Goal: Task Accomplishment & Management: Manage account settings

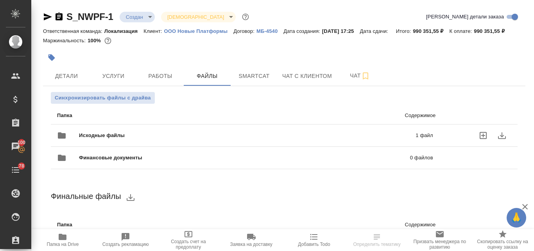
click at [181, 137] on span "Исходные файлы" at bounding box center [174, 135] width 191 height 8
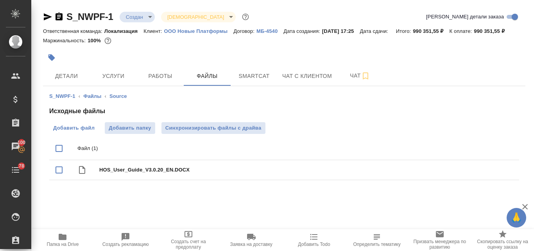
click at [83, 133] on label "Добавить файл" at bounding box center [73, 128] width 49 height 12
click at [0, 0] on input "Добавить файл" at bounding box center [0, 0] width 0 height 0
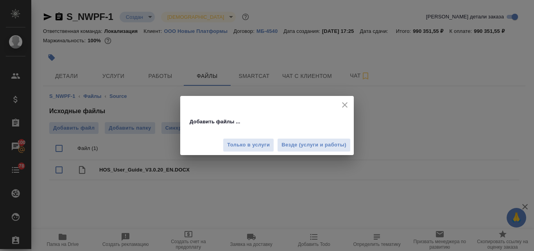
click at [312, 147] on span "Везде (услуги и работы)" at bounding box center [314, 144] width 65 height 9
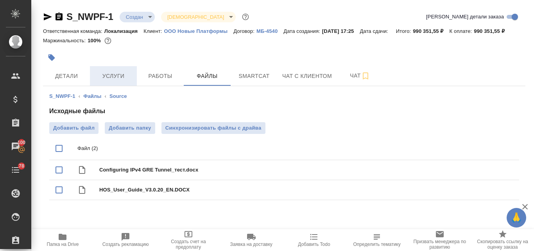
click at [109, 78] on span "Услуги" at bounding box center [114, 76] width 38 height 10
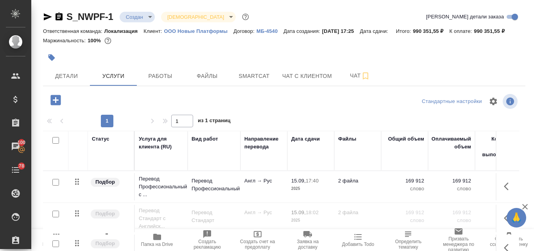
click at [53, 56] on icon "button" at bounding box center [51, 57] width 7 height 7
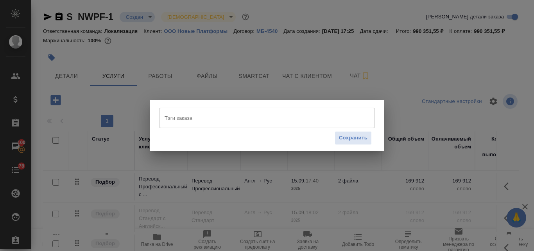
click at [198, 119] on input "Тэги заказа" at bounding box center [260, 117] width 194 height 13
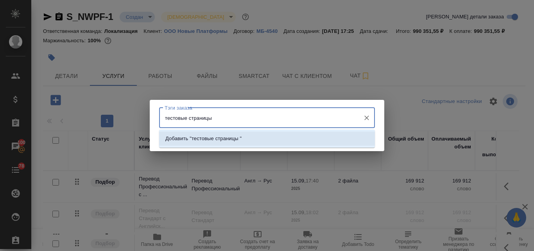
type input "тестовые страницы"
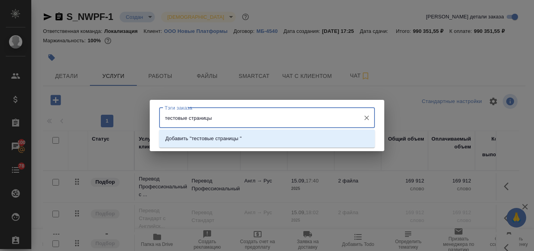
paste input "683-685"
type input "тестовые страницы 683-685"
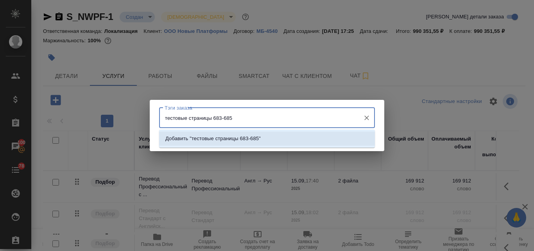
click at [220, 135] on p "Добавить "тестовые страницы 683-685"" at bounding box center [212, 139] width 95 height 8
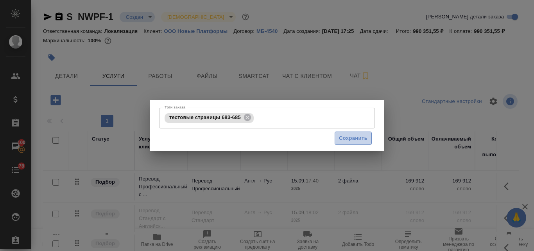
click at [350, 135] on span "Сохранить" at bounding box center [353, 138] width 29 height 9
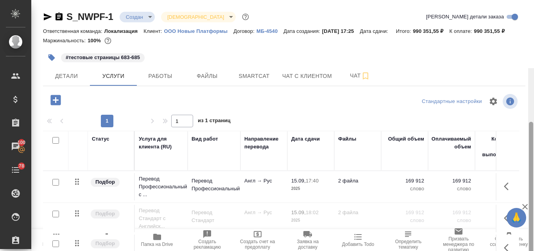
scroll to position [68, 0]
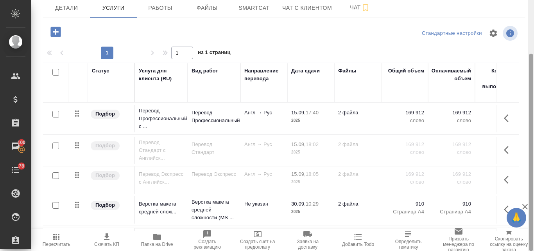
drag, startPoint x: 534, startPoint y: 64, endPoint x: 534, endPoint y: 120, distance: 56.3
click at [534, 120] on div at bounding box center [531, 125] width 6 height 251
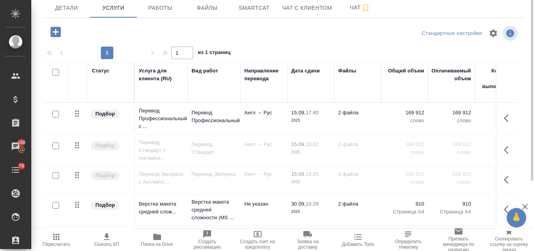
scroll to position [0, 0]
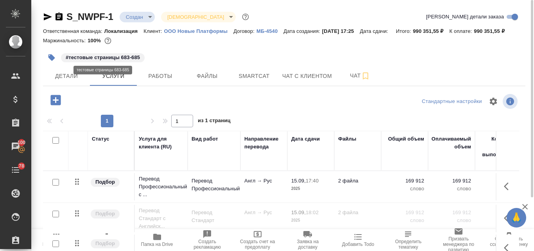
drag, startPoint x: 124, startPoint y: 58, endPoint x: 99, endPoint y: 56, distance: 25.5
click at [99, 56] on p "#тестовые страницы 683-685" at bounding box center [103, 58] width 74 height 8
click at [112, 56] on p "#тестовые страницы 683-685" at bounding box center [103, 58] width 74 height 8
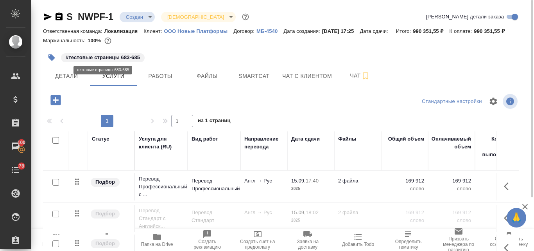
click at [81, 58] on p "#тестовые страницы 683-685" at bounding box center [103, 58] width 74 height 8
click at [83, 56] on p "#тестовые страницы 683-685" at bounding box center [103, 58] width 74 height 8
click at [52, 56] on icon "button" at bounding box center [51, 57] width 7 height 7
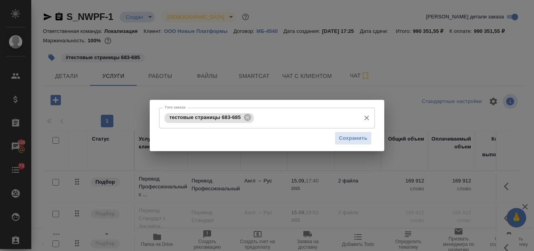
click at [257, 119] on input "Тэги заказа" at bounding box center [306, 117] width 101 height 13
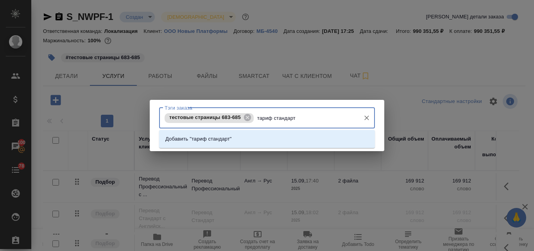
type input "тариф стандарт"
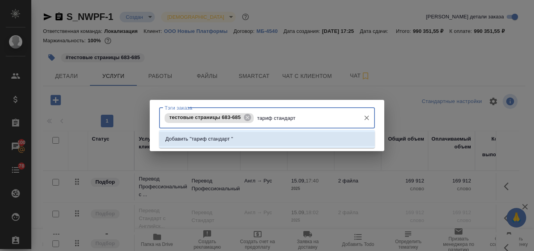
click at [223, 138] on p "Добавить "тариф стандарт "" at bounding box center [199, 139] width 68 height 8
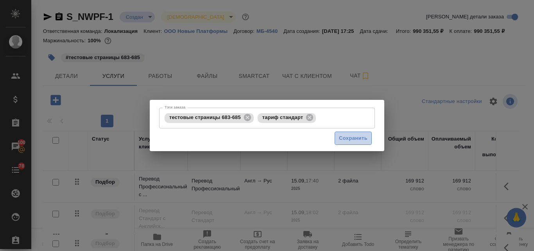
click at [360, 140] on span "Сохранить" at bounding box center [353, 138] width 29 height 9
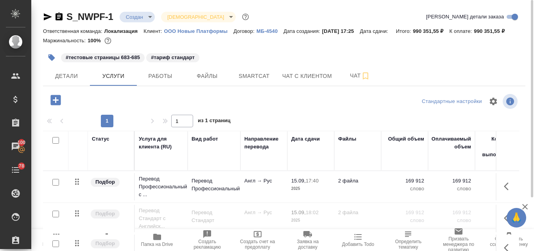
click at [56, 183] on input "checkbox" at bounding box center [55, 182] width 7 height 7
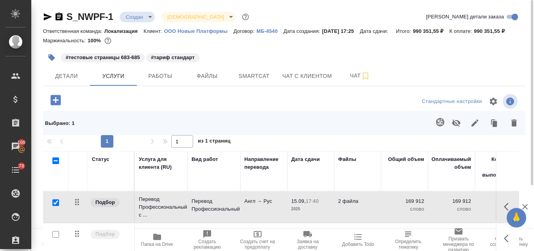
click at [456, 122] on icon "button" at bounding box center [456, 122] width 9 height 9
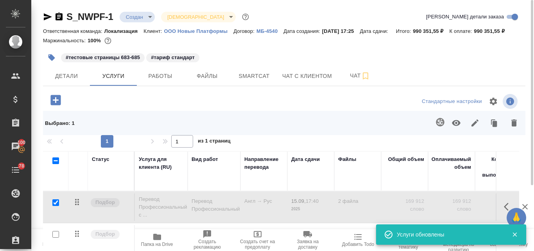
click at [54, 204] on input "checkbox" at bounding box center [55, 202] width 7 height 7
checkbox input "false"
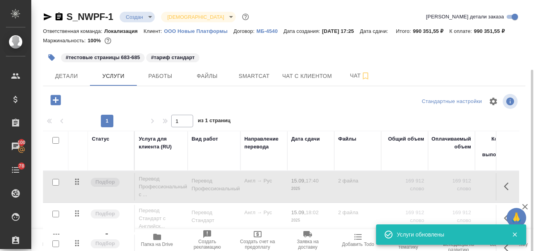
scroll to position [68, 0]
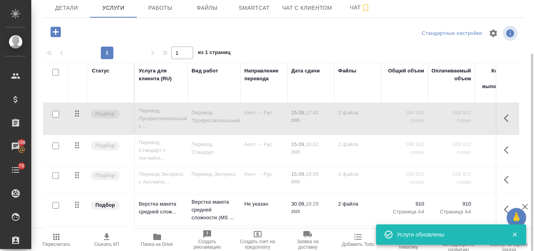
click at [56, 147] on input "checkbox" at bounding box center [55, 145] width 7 height 7
checkbox input "true"
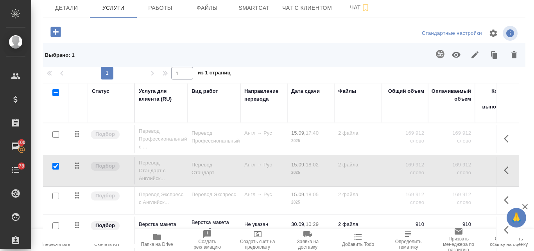
click at [454, 55] on icon "button" at bounding box center [456, 55] width 9 height 6
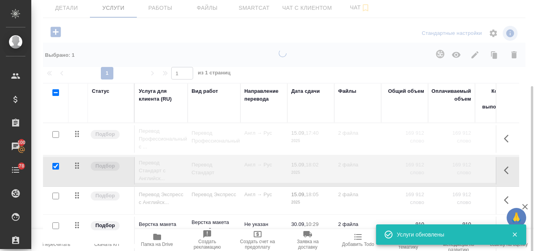
scroll to position [88, 0]
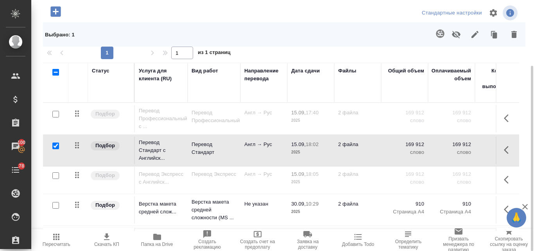
click at [57, 241] on span "Пересчитать" at bounding box center [57, 243] width 28 height 5
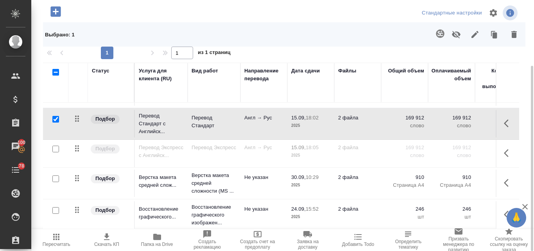
click at [65, 236] on span "Пересчитать" at bounding box center [56, 239] width 41 height 15
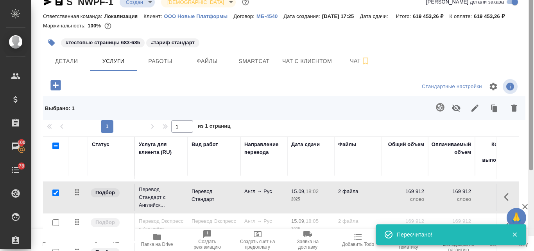
scroll to position [0, 0]
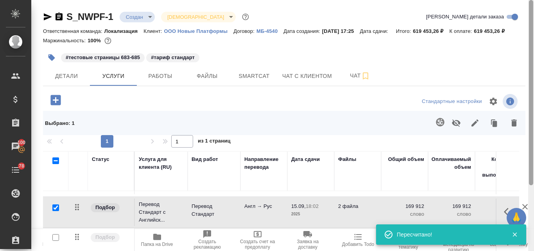
drag, startPoint x: 532, startPoint y: 95, endPoint x: 531, endPoint y: 25, distance: 70.8
click at [531, 25] on div at bounding box center [531, 92] width 4 height 185
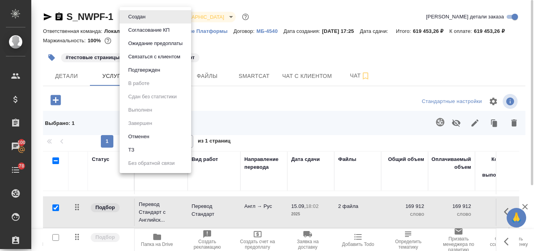
click at [149, 18] on body "🙏 .cls-1 fill:#fff; AWATERA Valyaeva Anna Клиенты Спецификации Заказы 100 Чаты …" at bounding box center [267, 125] width 534 height 251
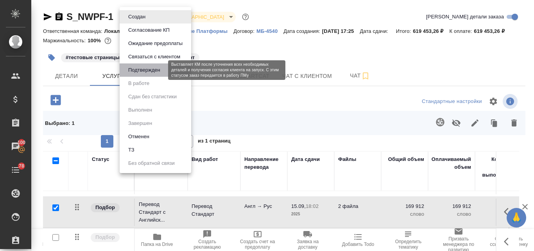
click at [150, 71] on button "Подтвержден" at bounding box center [144, 70] width 37 height 9
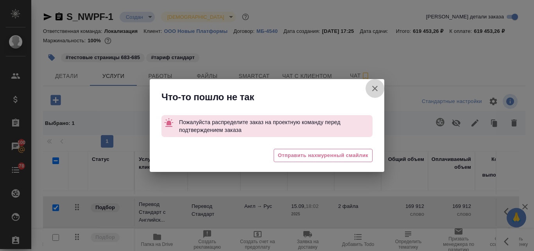
click at [377, 88] on icon "button" at bounding box center [374, 88] width 9 height 9
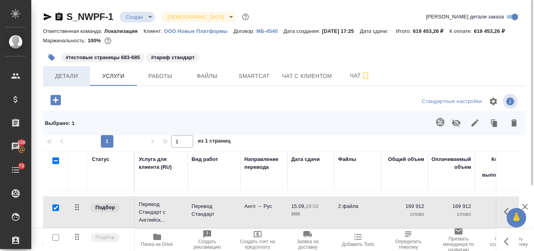
click at [67, 78] on span "Детали" at bounding box center [67, 76] width 38 height 10
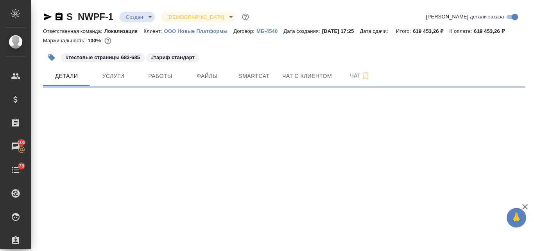
select select "RU"
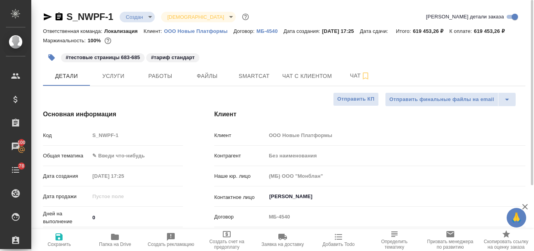
type textarea "x"
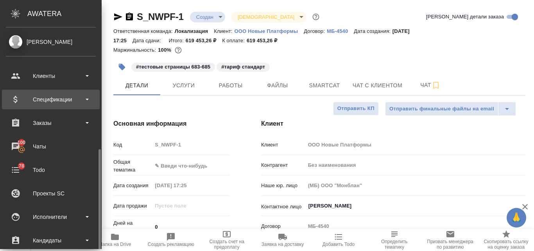
type textarea "x"
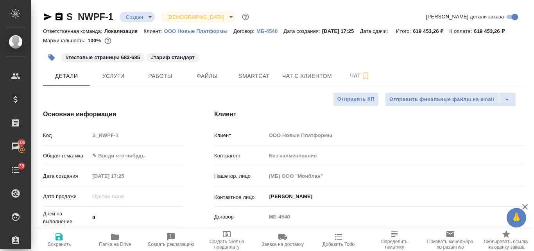
type textarea "x"
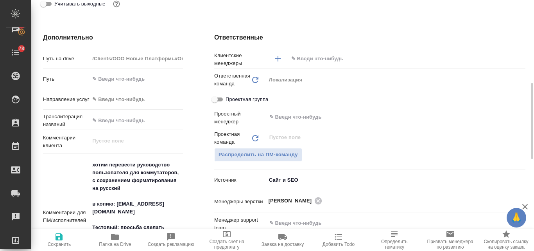
scroll to position [235, 0]
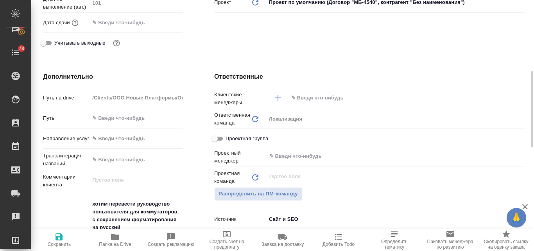
click at [307, 102] on input "text" at bounding box center [394, 97] width 207 height 9
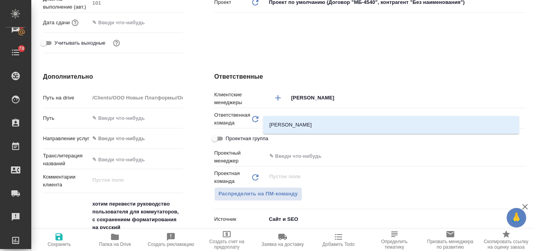
type input "валяева"
click at [295, 123] on li "[PERSON_NAME]" at bounding box center [391, 125] width 256 height 14
type textarea "x"
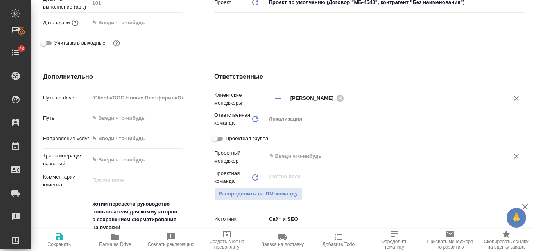
click at [281, 161] on input "text" at bounding box center [383, 155] width 228 height 9
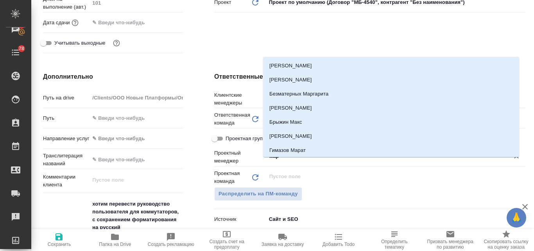
type input "марк"
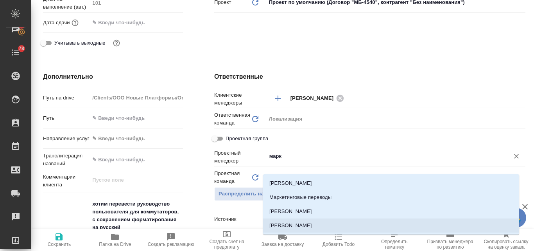
click at [287, 224] on li "Муталимов Марк" at bounding box center [391, 225] width 256 height 14
type textarea "x"
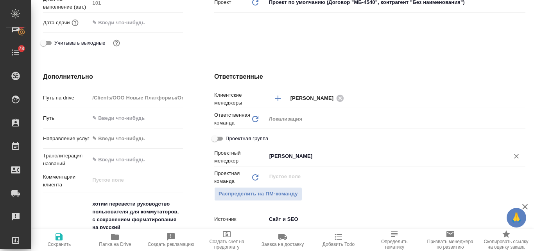
type input "Муталимов Марк"
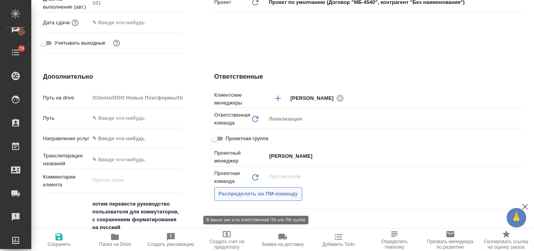
click at [274, 198] on button "Распределить на ПМ-команду" at bounding box center [258, 194] width 88 height 14
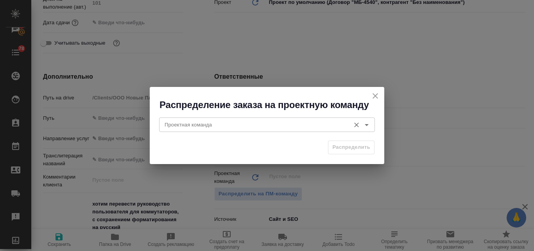
click at [219, 122] on input "Проектная команда" at bounding box center [254, 124] width 185 height 9
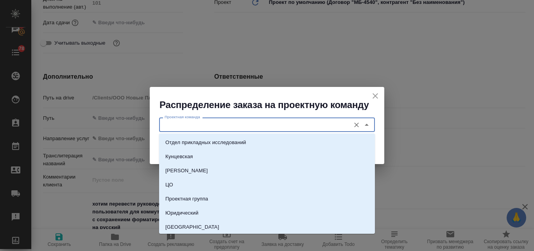
type input "о"
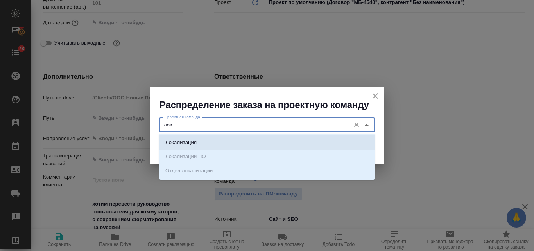
click at [190, 144] on p "Локализация" at bounding box center [180, 142] width 31 height 8
type input "Локализация"
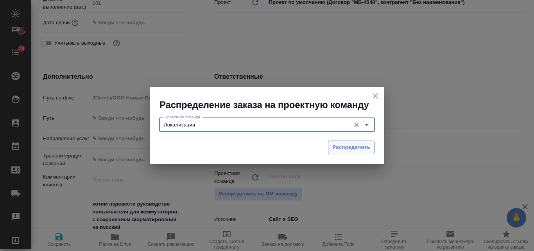
click at [341, 147] on span "Распределить" at bounding box center [351, 147] width 38 height 9
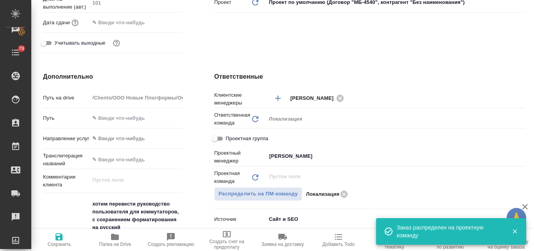
type textarea "x"
click at [59, 237] on icon "button" at bounding box center [59, 236] width 7 height 7
type textarea "x"
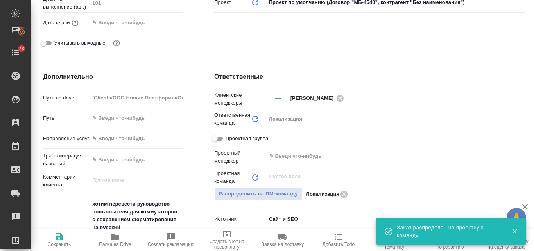
type textarea "x"
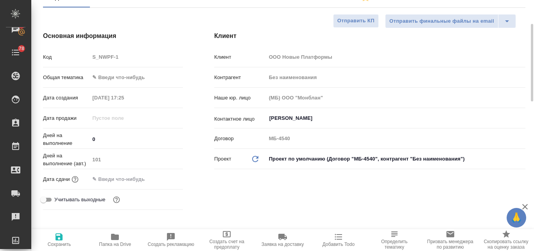
scroll to position [39, 0]
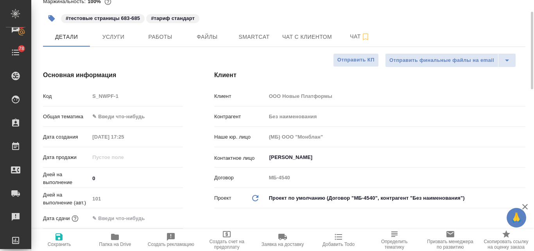
click at [116, 122] on body "🙏 .cls-1 fill:#fff; AWATERA Valyaeva Anna Клиенты Спецификации Заказы 100 Чаты …" at bounding box center [267, 125] width 534 height 251
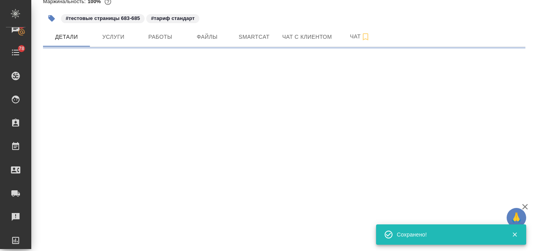
click at [128, 140] on div ".cls-1 fill:#fff; AWATERA Valyaeva Anna Клиенты Спецификации Заказы 100 Чаты 78…" at bounding box center [267, 125] width 534 height 251
select select "RU"
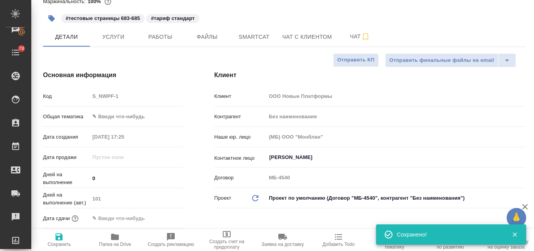
type textarea "x"
click at [107, 123] on body "🙏 .cls-1 fill:#fff; AWATERA Valyaeva Anna Клиенты Спецификации Заказы 100 Чаты …" at bounding box center [267, 125] width 534 height 251
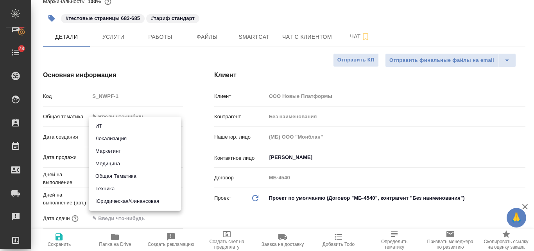
click at [108, 139] on li "Локализация" at bounding box center [135, 138] width 92 height 13
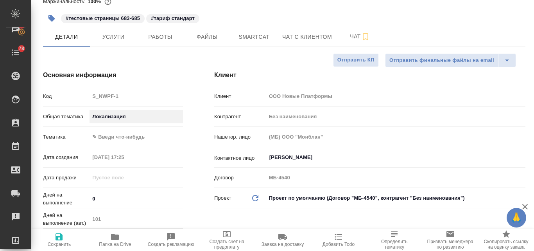
type input "local"
type textarea "x"
click at [108, 148] on body "🙏 .cls-1 fill:#fff; AWATERA Valyaeva Anna Клиенты Спецификации Заказы 100 Чаты …" at bounding box center [267, 125] width 534 height 251
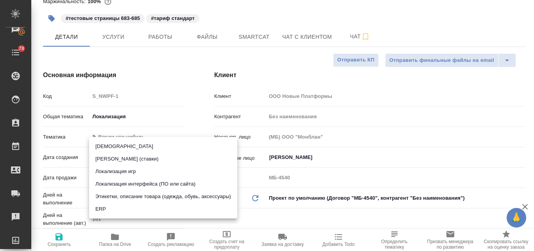
click at [154, 83] on div at bounding box center [267, 125] width 534 height 251
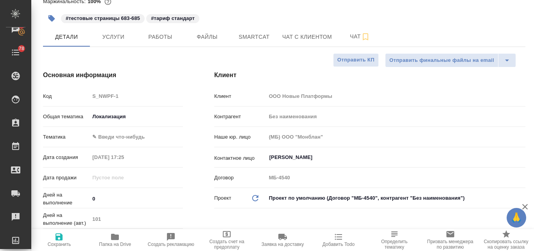
click at [62, 231] on button "Сохранить" at bounding box center [59, 240] width 56 height 22
type textarea "x"
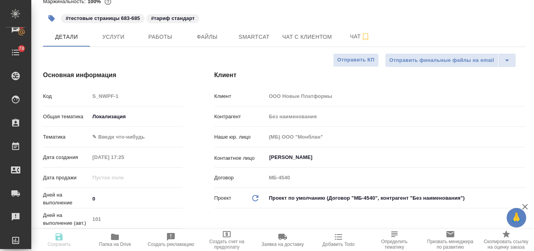
type textarea "x"
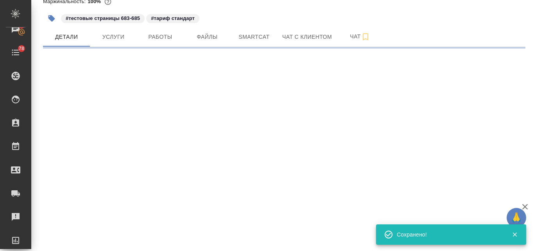
select select "RU"
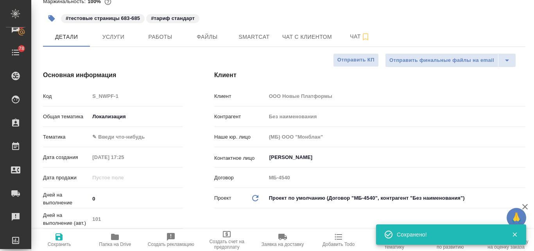
type textarea "x"
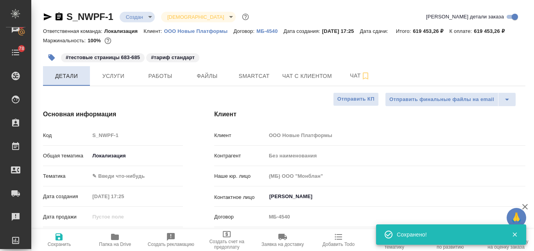
click at [77, 81] on span "Детали" at bounding box center [67, 76] width 38 height 10
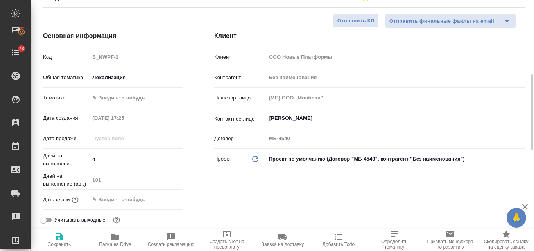
scroll to position [117, 0]
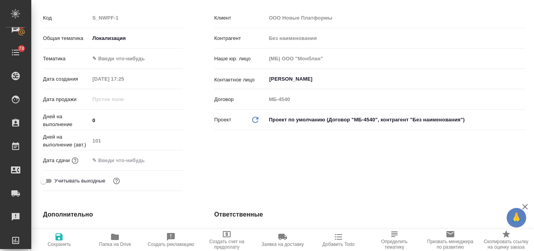
click at [124, 166] on input "text" at bounding box center [124, 159] width 68 height 11
click at [163, 133] on div "Дней на выполнение 0" at bounding box center [113, 123] width 140 height 20
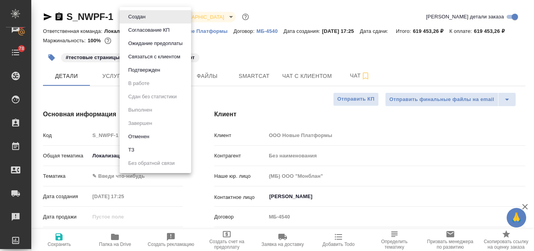
click at [151, 16] on body "🙏 .cls-1 fill:#fff; AWATERA Valyaeva Anna Клиенты Спецификации Заказы 100 Чаты …" at bounding box center [267, 125] width 534 height 251
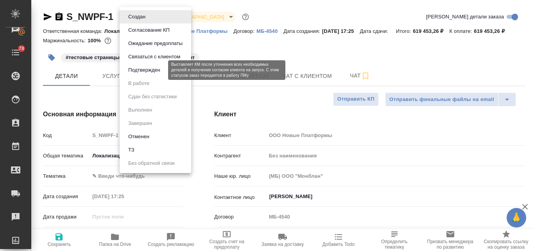
click at [152, 68] on button "Подтвержден" at bounding box center [144, 70] width 37 height 9
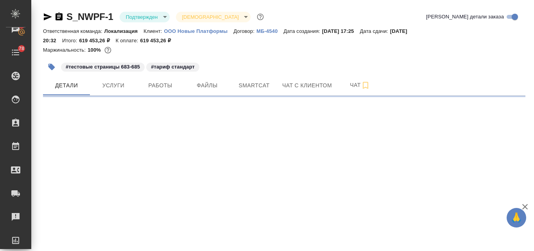
select select "RU"
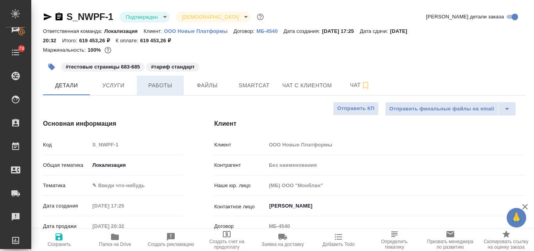
type textarea "x"
click at [48, 18] on icon "button" at bounding box center [48, 16] width 8 height 7
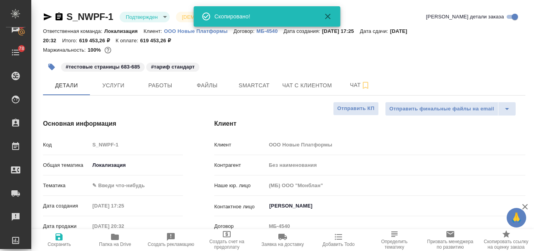
type textarea "x"
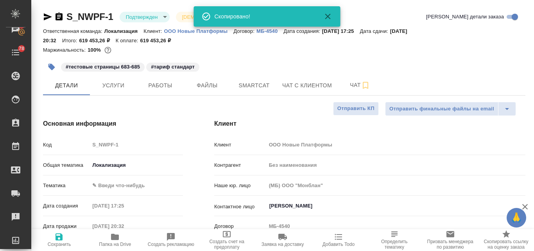
type textarea "x"
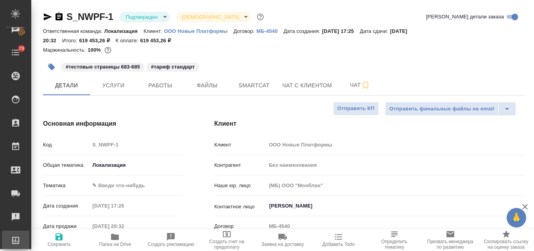
type textarea "x"
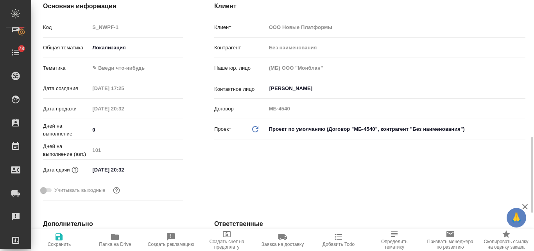
scroll to position [196, 0]
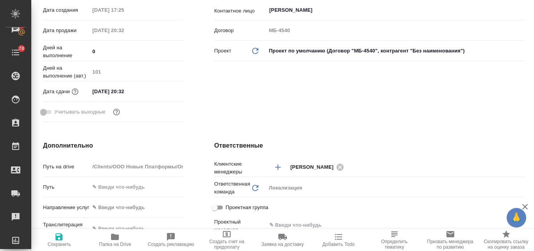
type textarea "x"
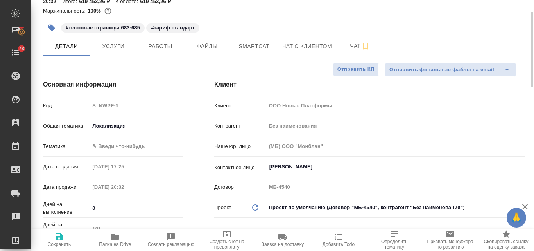
scroll to position [0, 0]
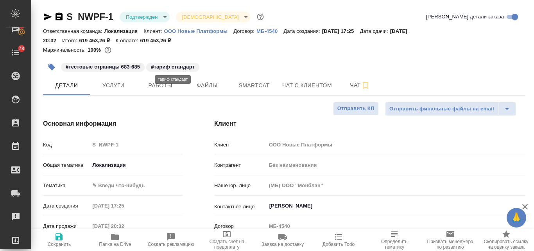
click at [180, 67] on p "#тариф стандарт" at bounding box center [173, 67] width 44 height 8
drag, startPoint x: 179, startPoint y: 67, endPoint x: 49, endPoint y: 68, distance: 129.8
click at [49, 68] on icon "button" at bounding box center [52, 67] width 8 height 8
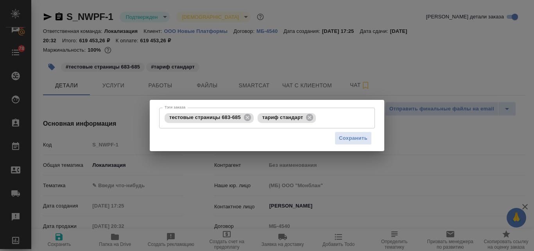
click at [412, 136] on div "Тэги заказа тестовые страницы 683-685 тариф стандарт Тэги заказа Сохранить" at bounding box center [267, 125] width 534 height 251
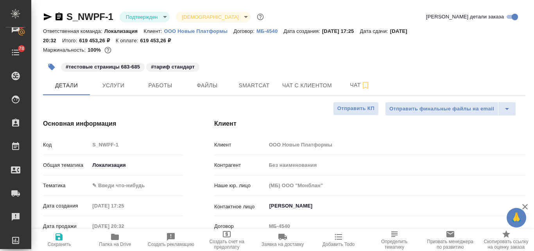
click at [178, 32] on p "ООО Новые Платформы" at bounding box center [199, 31] width 70 height 6
type textarea "x"
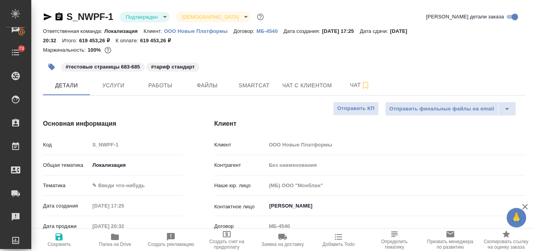
type textarea "x"
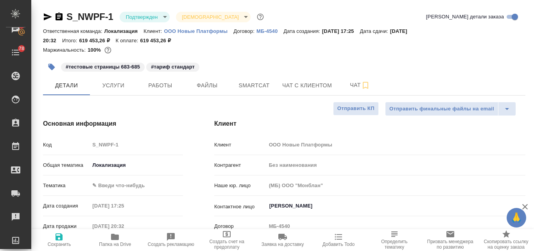
type textarea "x"
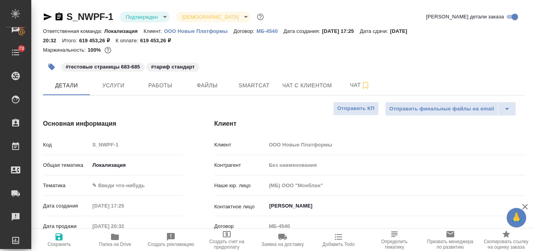
type textarea "x"
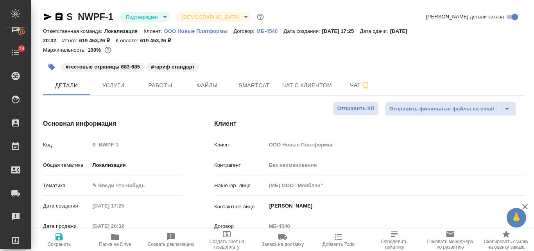
type textarea "x"
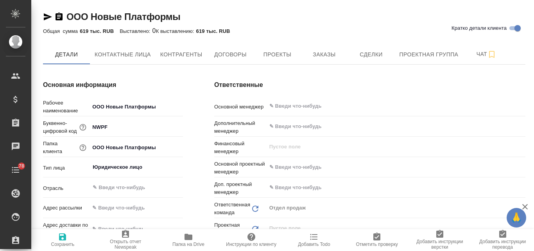
type textarea "x"
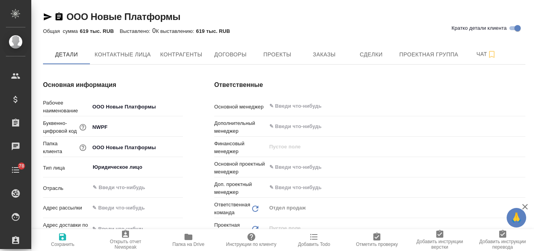
type textarea "x"
click at [291, 110] on input "text" at bounding box center [383, 105] width 228 height 9
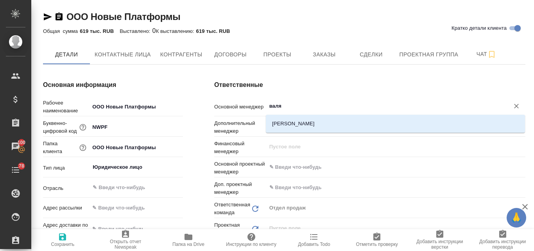
type input "валяе"
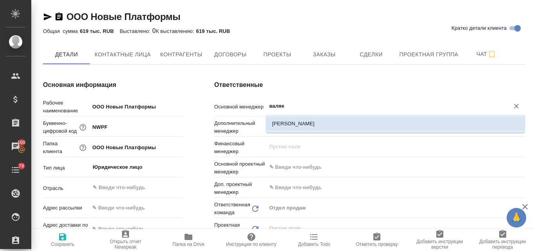
click at [301, 124] on li "[PERSON_NAME]" at bounding box center [395, 124] width 259 height 14
type textarea "x"
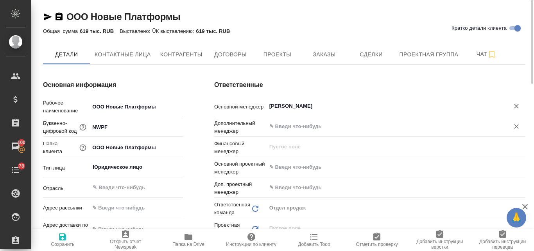
type input "[PERSON_NAME]"
click at [289, 128] on input "text" at bounding box center [383, 126] width 228 height 9
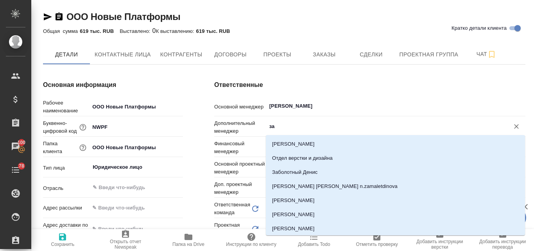
type input "з"
type textarea "x"
type input "заг"
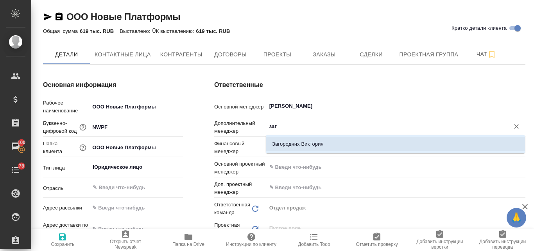
click at [333, 141] on li "Загородних Виктория" at bounding box center [395, 144] width 259 height 14
type textarea "x"
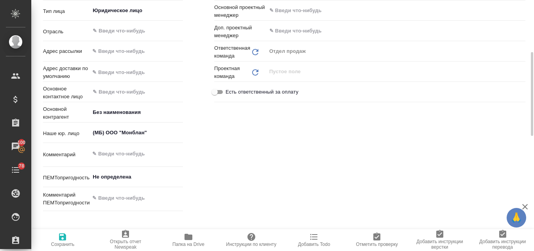
scroll to position [117, 0]
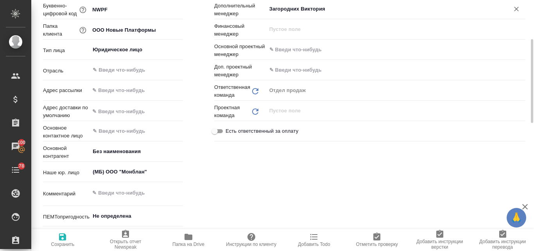
type input "Загородних Виктория"
click at [289, 48] on input "text" at bounding box center [383, 49] width 228 height 9
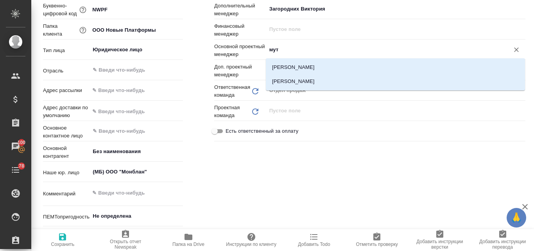
type input "мута"
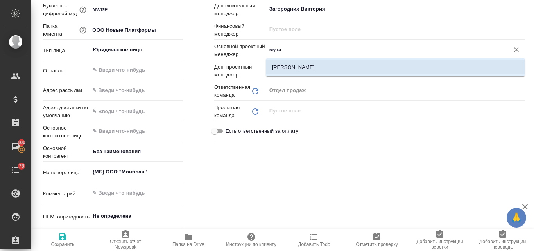
click at [295, 69] on li "Муталимов Марк" at bounding box center [395, 67] width 259 height 14
type textarea "x"
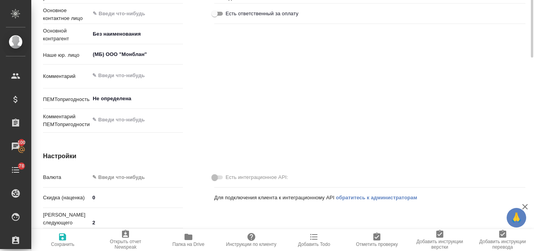
scroll to position [156, 0]
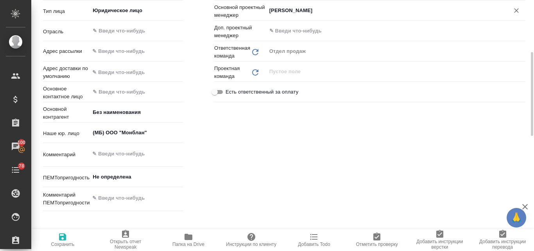
type input "Муталимов Марк"
click at [63, 239] on icon "button" at bounding box center [62, 236] width 9 height 9
type textarea "x"
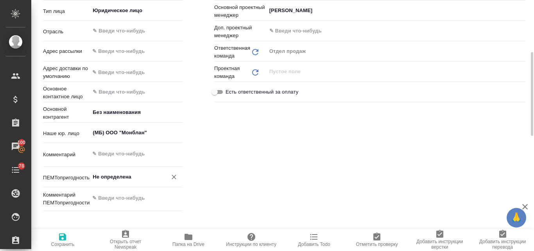
type textarea "x"
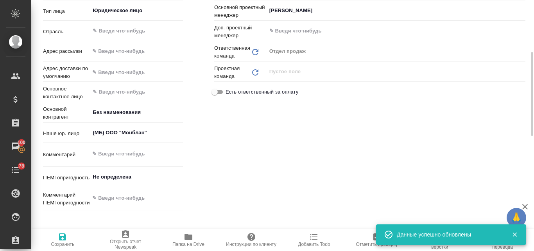
type textarea "x"
type input "Воробьёва Екатерина"
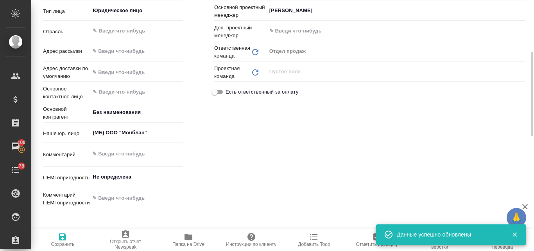
type input "Локализация"
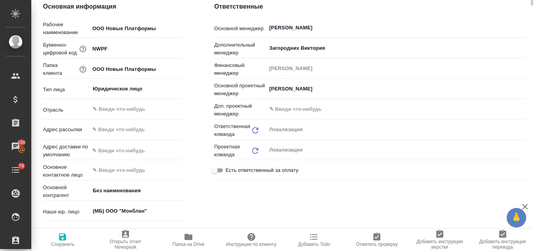
scroll to position [0, 0]
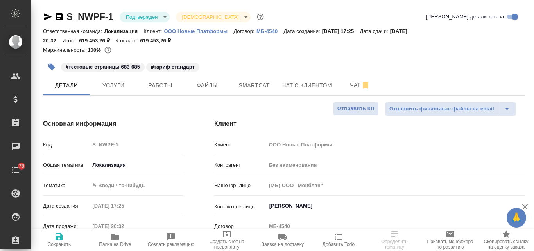
select select "RU"
click at [118, 166] on body "🙏 .cls-1 fill:#fff; AWATERA Valyaeva [PERSON_NAME] Спецификации Заказы 100 Чаты…" at bounding box center [267, 125] width 534 height 251
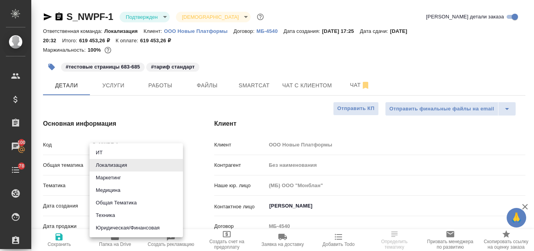
click at [101, 149] on li "ИТ" at bounding box center [136, 152] width 93 height 13
type input "it"
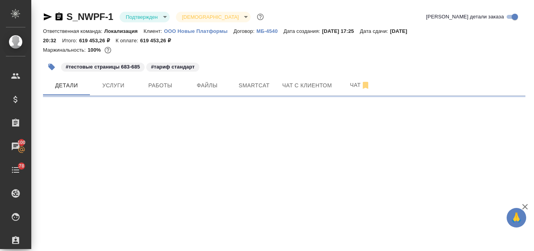
select select "RU"
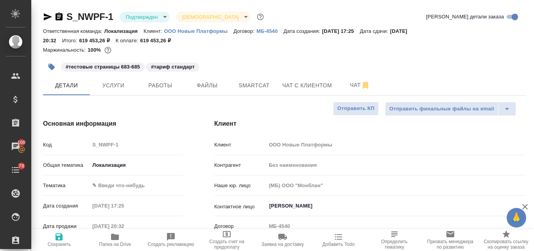
type textarea "x"
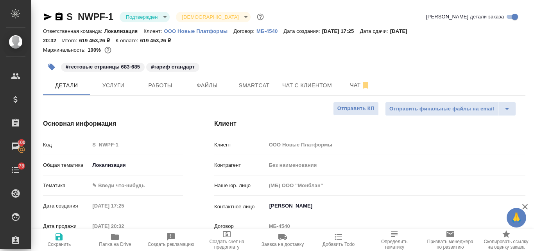
type textarea "x"
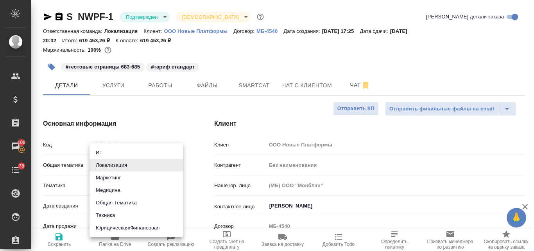
click at [107, 166] on body "🙏 .cls-1 fill:#fff; AWATERA Valyaeva [PERSON_NAME] Спецификации Заказы 100 Чаты…" at bounding box center [267, 125] width 534 height 251
click at [107, 153] on li "ИТ" at bounding box center [136, 152] width 93 height 13
type input "it"
type textarea "x"
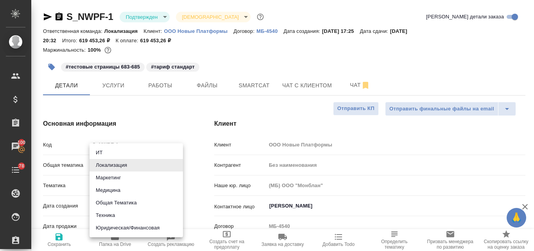
type textarea "x"
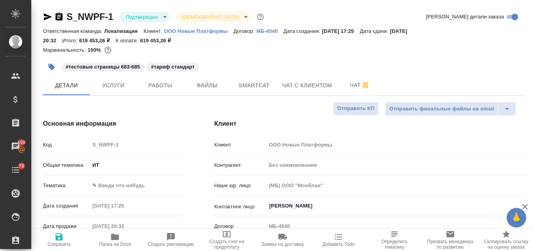
click at [107, 183] on body "🙏 .cls-1 fill:#fff; AWATERA Valyaeva [PERSON_NAME] Спецификации Заказы 100 Чаты…" at bounding box center [267, 125] width 534 height 251
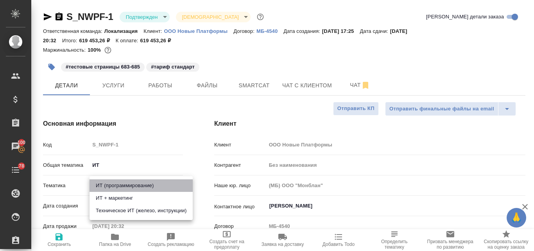
click at [120, 183] on li "ИТ (программирование)" at bounding box center [141, 185] width 103 height 13
type input "5a8b8b956a9677013d343da0"
type textarea "x"
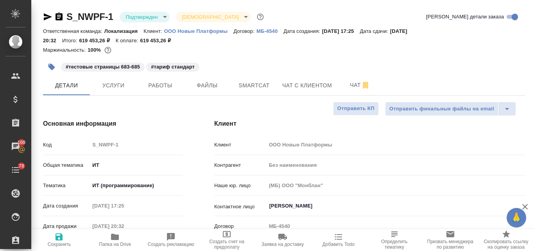
click at [61, 236] on icon "button" at bounding box center [59, 236] width 7 height 7
type textarea "x"
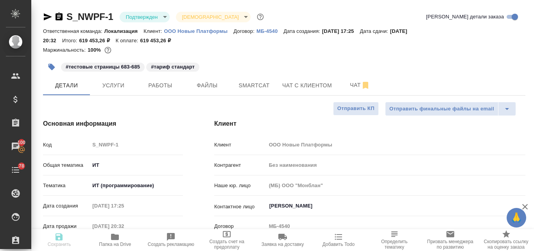
type textarea "x"
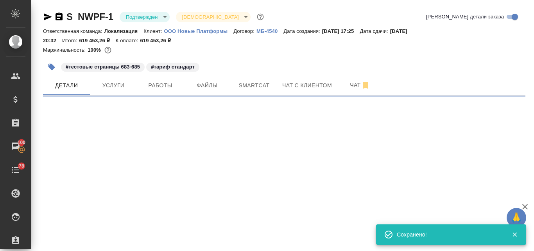
select select "RU"
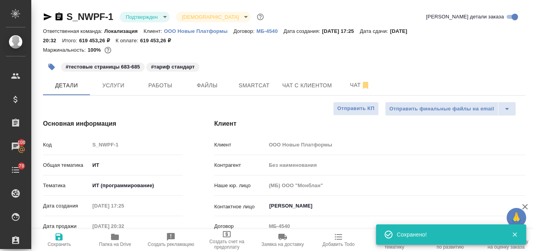
type textarea "x"
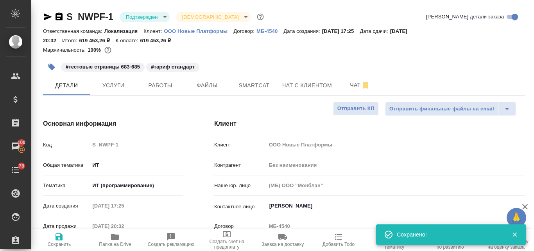
type textarea "x"
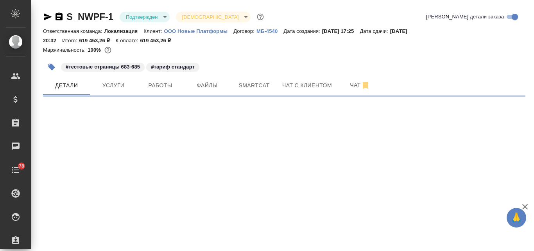
select select "RU"
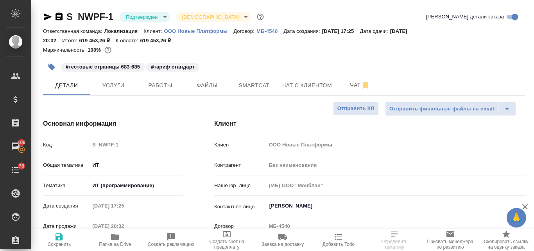
type textarea "x"
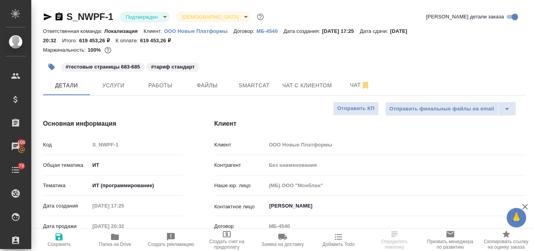
type textarea "x"
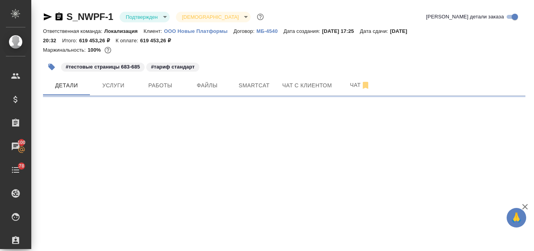
select select "RU"
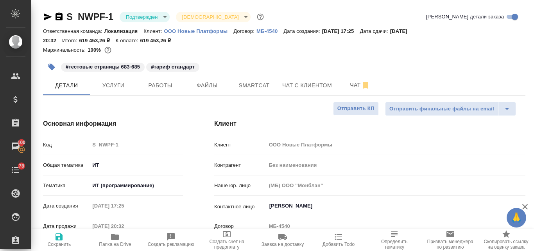
type textarea "x"
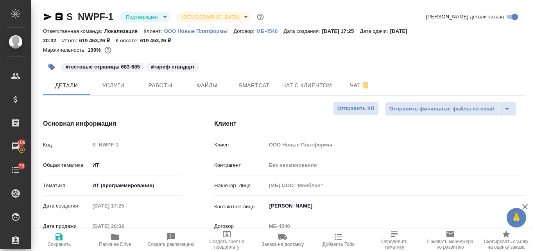
type textarea "x"
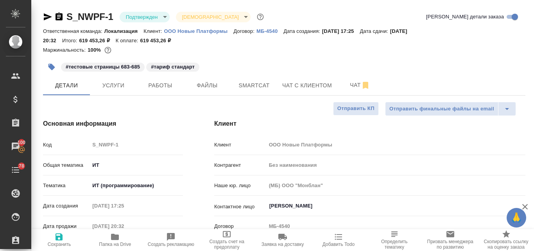
type textarea "x"
